Goal: Task Accomplishment & Management: Manage account settings

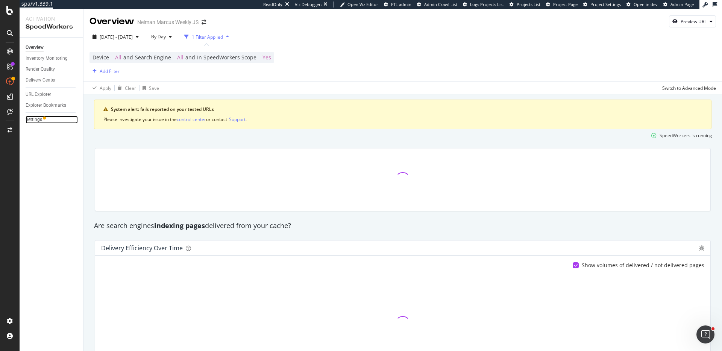
click at [45, 121] on link "Settings" at bounding box center [52, 120] width 52 height 8
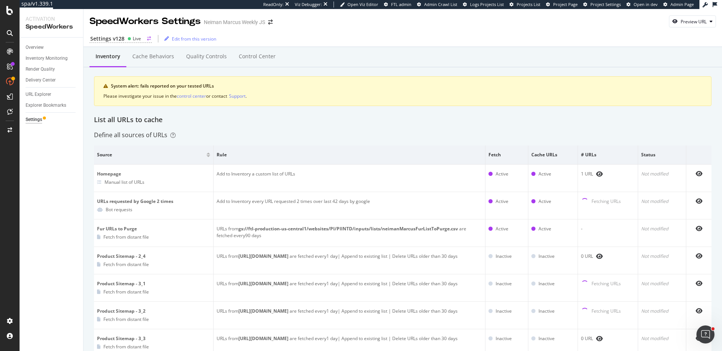
click at [139, 41] on div "Live" at bounding box center [137, 38] width 8 height 6
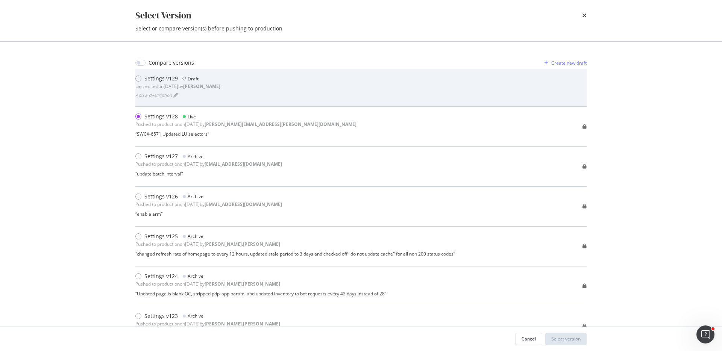
click at [220, 89] on div "Settings v129 Draft Last edited on [DATE] by [PERSON_NAME] a description" at bounding box center [360, 88] width 451 height 26
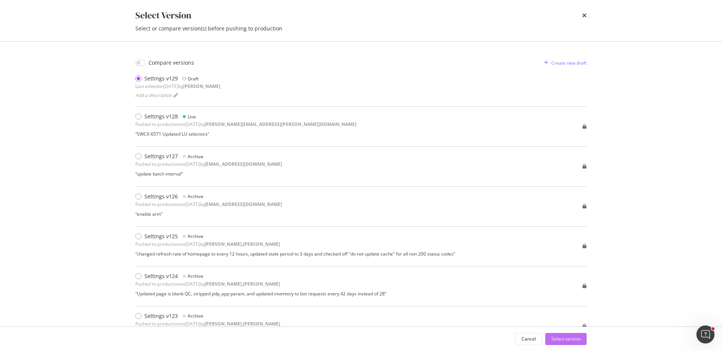
click at [572, 340] on div "Select version" at bounding box center [565, 339] width 29 height 6
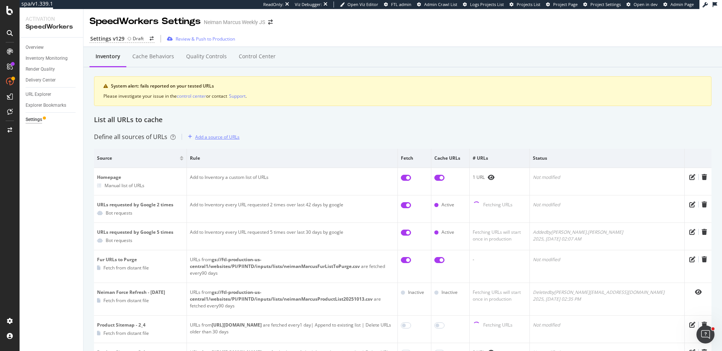
click at [217, 141] on div "Add a source of URLs" at bounding box center [212, 136] width 55 height 11
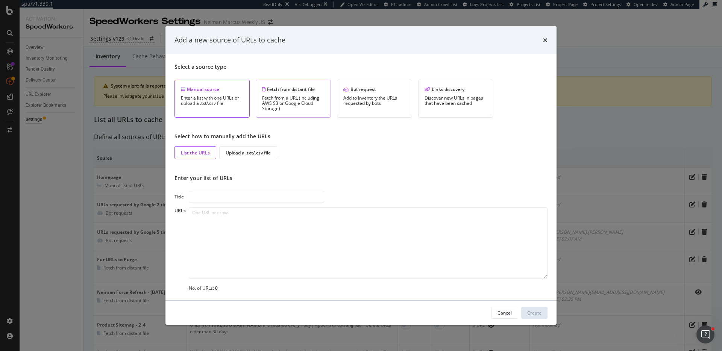
click at [295, 98] on div "Fetch from a URL (including AWS S3 or Google Cloud Storage)" at bounding box center [293, 103] width 62 height 16
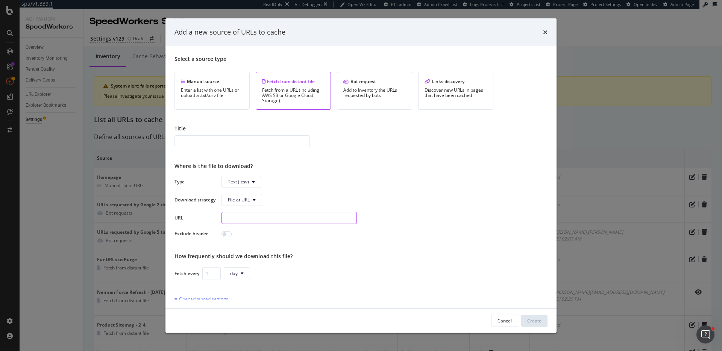
click at [274, 219] on input "modal" at bounding box center [288, 218] width 135 height 12
paste input "gs://ftl-production-us-central1/websites/PI/PIINTD/inputs/lists/force-refresh-n…"
type input "gs://ftl-production-us-central1/websites/PI/PIINTD/inputs/lists/force-refresh-n…"
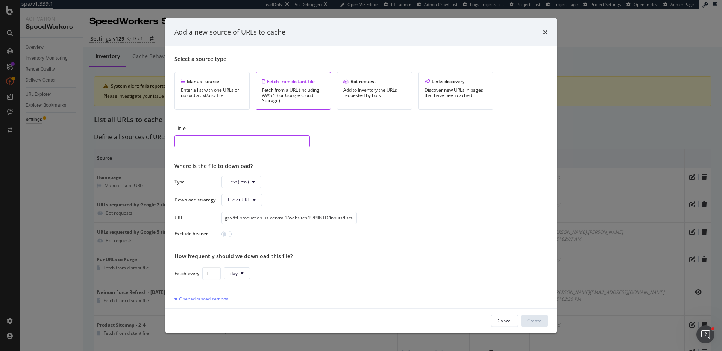
click at [223, 142] on input "modal" at bounding box center [241, 141] width 135 height 12
click at [329, 218] on input "gs://ftl-production-us-central1/websites/PI/PIINTD/inputs/lists/force-refresh-n…" at bounding box center [288, 218] width 135 height 12
drag, startPoint x: 276, startPoint y: 218, endPoint x: 345, endPoint y: 218, distance: 69.2
click at [345, 218] on input "gs://ftl-production-us-central1/websites/PI/PIINTD/inputs/lists/force-refresh-n…" at bounding box center [288, 218] width 135 height 12
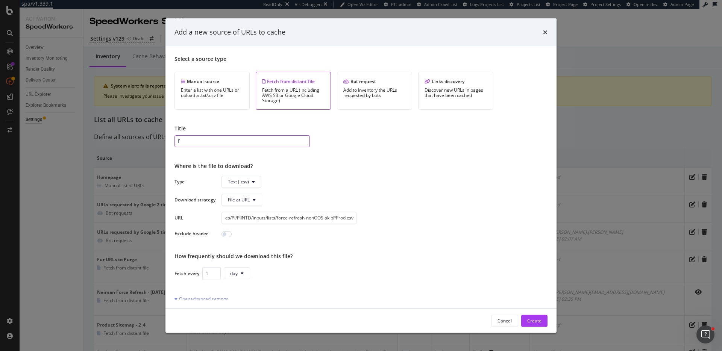
scroll to position [0, 0]
click at [210, 138] on input "F" at bounding box center [241, 141] width 135 height 12
paste input "force-refresh-nonOOS-skipPProd"
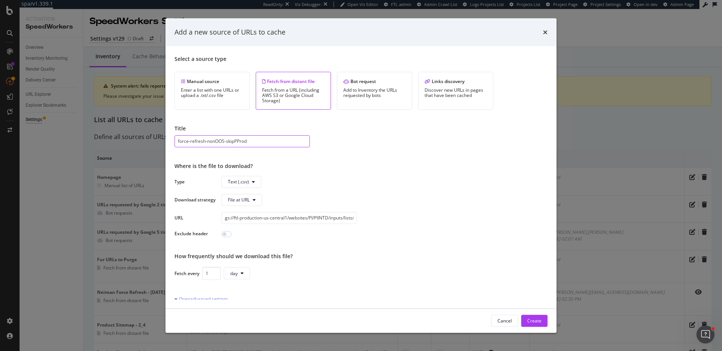
drag, startPoint x: 180, startPoint y: 142, endPoint x: 301, endPoint y: 148, distance: 121.9
click at [180, 142] on input "force-refresh-nonOOS-skipPProd" at bounding box center [241, 141] width 135 height 12
type input "Force Refresh NonOOS-skipPProd"
click at [226, 234] on input "modal" at bounding box center [226, 234] width 10 height 6
checkbox input "true"
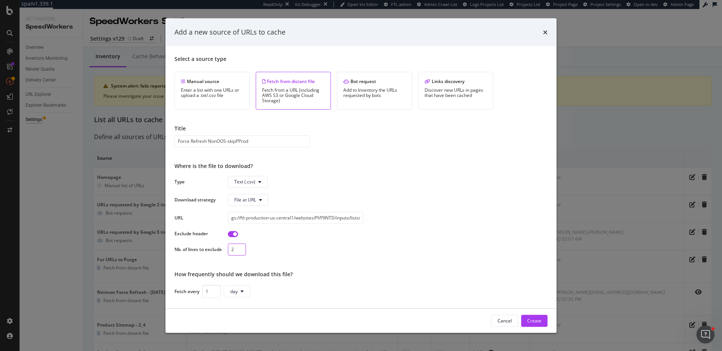
click at [239, 248] on input "2" at bounding box center [237, 249] width 18 height 12
type input "1"
click at [240, 251] on input "1" at bounding box center [237, 249] width 18 height 12
click at [235, 234] on input "modal" at bounding box center [233, 234] width 10 height 6
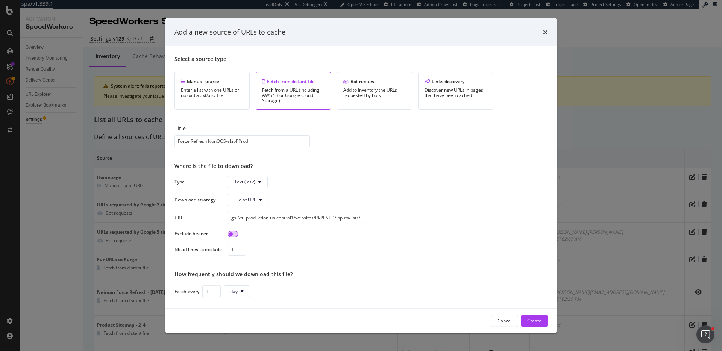
checkbox input "false"
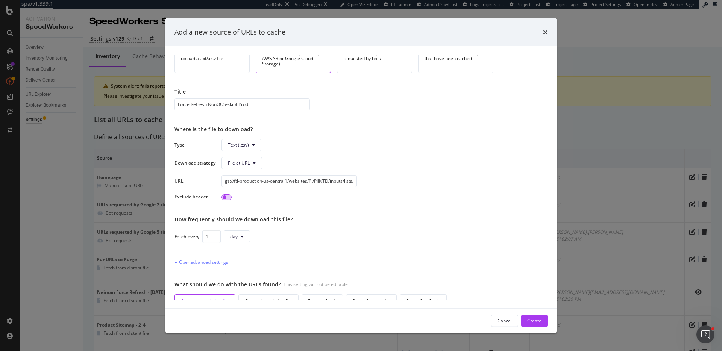
scroll to position [63, 0]
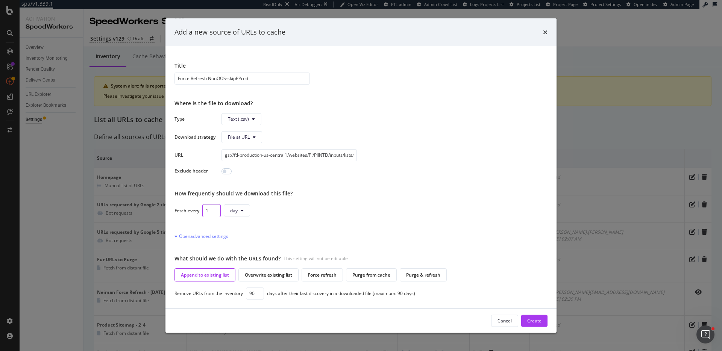
drag, startPoint x: 208, startPoint y: 210, endPoint x: 181, endPoint y: 207, distance: 27.2
click at [181, 207] on div "Fetch every 1 day" at bounding box center [360, 210] width 373 height 13
type input "90"
click at [332, 280] on div "Force refresh" at bounding box center [321, 274] width 41 height 13
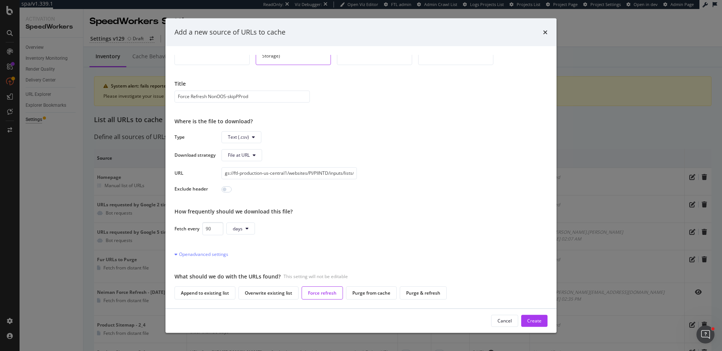
scroll to position [45, 0]
click at [470, 252] on div "Open advanced settings" at bounding box center [360, 254] width 373 height 8
click at [535, 319] on div "Create" at bounding box center [534, 321] width 14 height 6
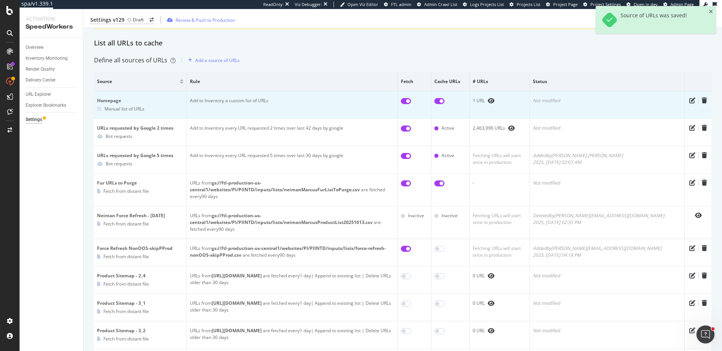
scroll to position [92, 0]
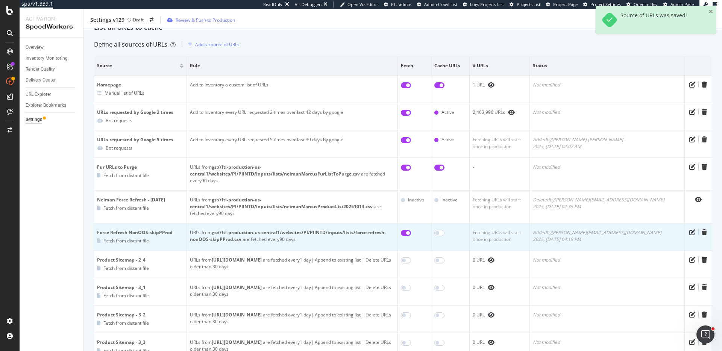
click at [431, 226] on td at bounding box center [414, 236] width 33 height 27
click at [411, 230] on input "checkbox" at bounding box center [406, 233] width 10 height 6
checkbox input "false"
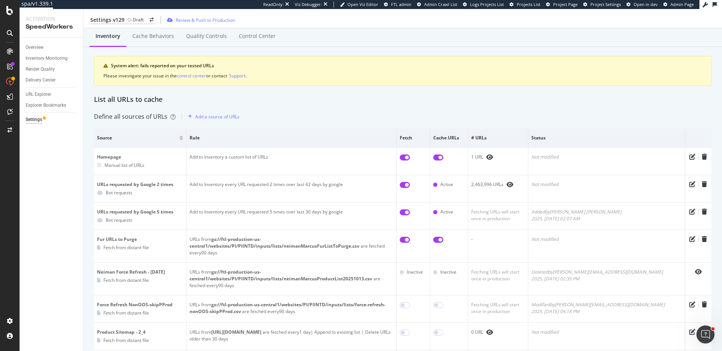
scroll to position [0, 0]
